Goal: Navigation & Orientation: Find specific page/section

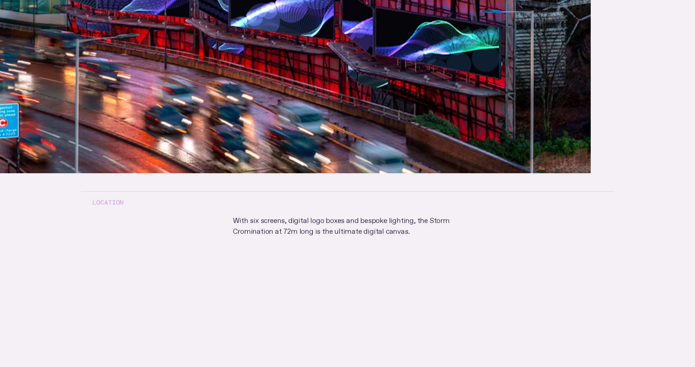
scroll to position [355, 0]
drag, startPoint x: 280, startPoint y: 223, endPoint x: 329, endPoint y: 223, distance: 49.3
click at [280, 223] on p "With six screens, digital logo boxes and bespoke lighting, the Storm Crominatio…" at bounding box center [348, 247] width 252 height 68
click at [335, 223] on p "With six screens, digital logo boxes and bespoke lighting, the Storm Crominatio…" at bounding box center [348, 247] width 252 height 68
click at [307, 229] on p "With six screens, digital logo boxes and bespoke lighting, the Storm Crominatio…" at bounding box center [348, 247] width 252 height 68
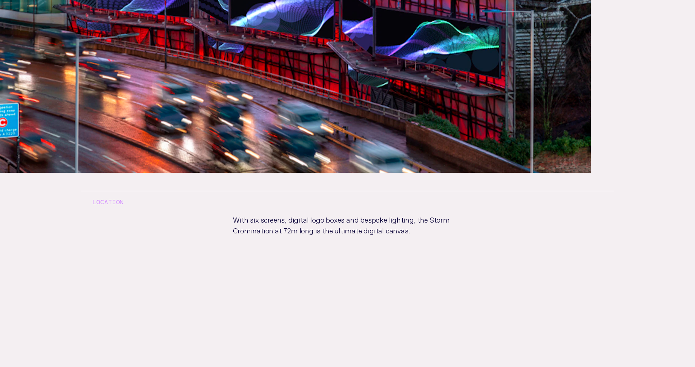
drag, startPoint x: 90, startPoint y: 201, endPoint x: 105, endPoint y: 202, distance: 14.8
click at [91, 201] on h3 "Location" at bounding box center [347, 202] width 533 height 23
drag, startPoint x: 105, startPoint y: 202, endPoint x: 134, endPoint y: 208, distance: 29.4
click at [105, 202] on h3 "Location" at bounding box center [347, 202] width 533 height 23
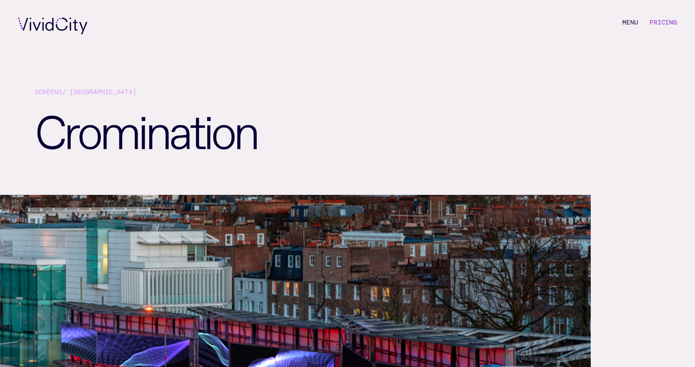
scroll to position [0, 0]
drag, startPoint x: 92, startPoint y: 91, endPoint x: 104, endPoint y: 105, distance: 18.1
click at [92, 92] on div "Screens / [GEOGRAPHIC_DATA]" at bounding box center [348, 95] width 626 height 16
drag, startPoint x: 255, startPoint y: 146, endPoint x: 445, endPoint y: 140, distance: 189.7
click at [256, 146] on h1 "Cromination" at bounding box center [223, 149] width 376 height 91
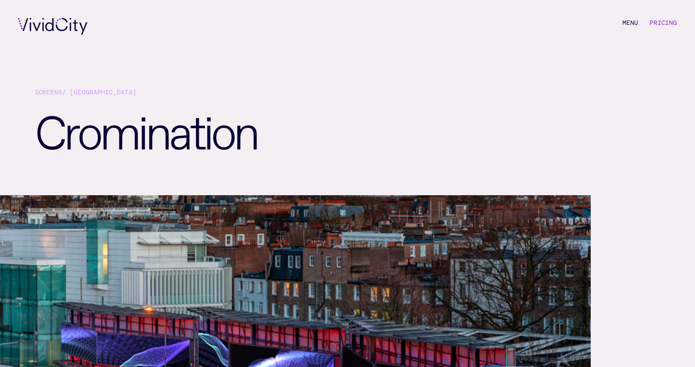
click at [626, 24] on li "M e n u" at bounding box center [631, 26] width 16 height 17
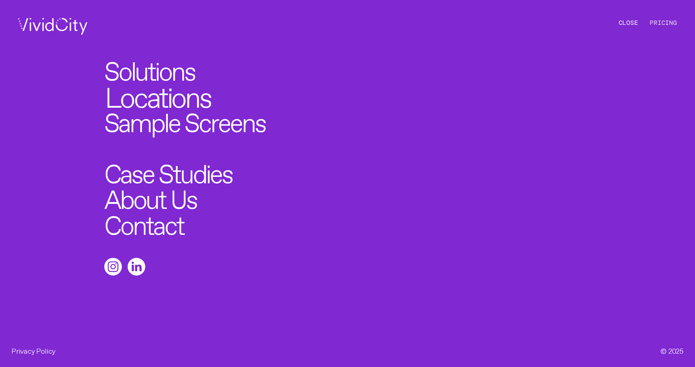
click at [183, 91] on link "Locations" at bounding box center [158, 94] width 106 height 28
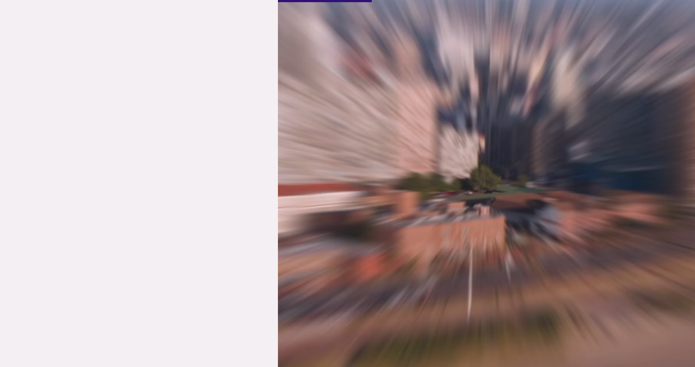
scroll to position [913, 0]
